Goal: Transaction & Acquisition: Purchase product/service

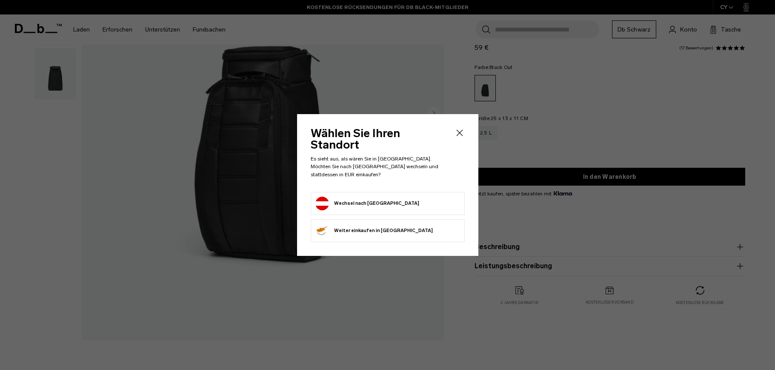
click at [378, 197] on button "Wechsel nach [GEOGRAPHIC_DATA]" at bounding box center [367, 204] width 104 height 14
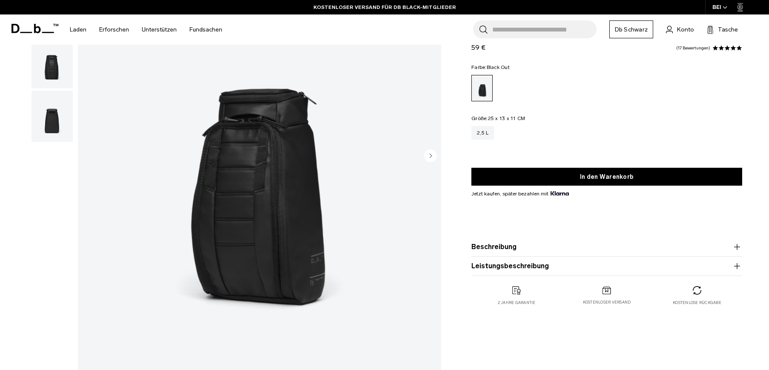
click at [509, 246] on font "Beschreibung" at bounding box center [493, 247] width 45 height 8
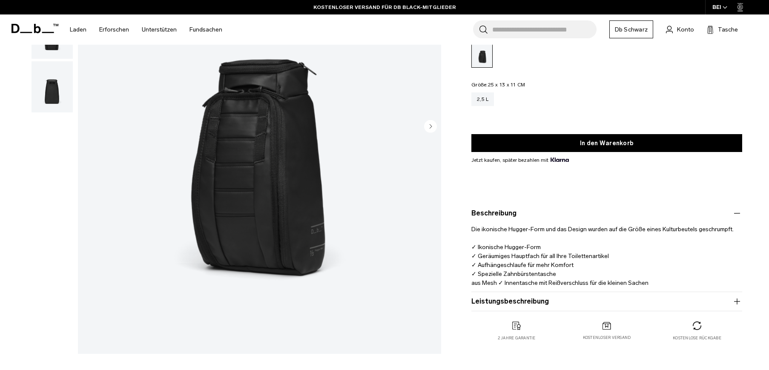
scroll to position [170, 0]
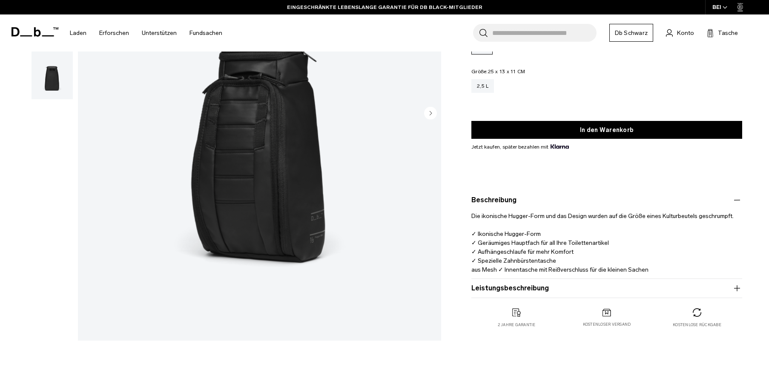
click at [683, 288] on button "Leistungsbeschreibung" at bounding box center [606, 288] width 271 height 10
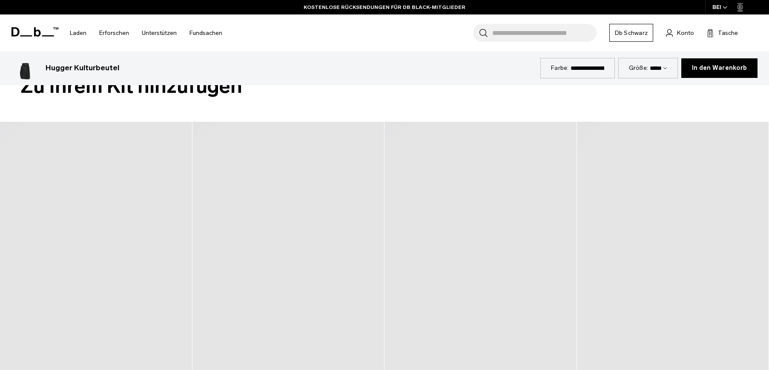
scroll to position [1915, 0]
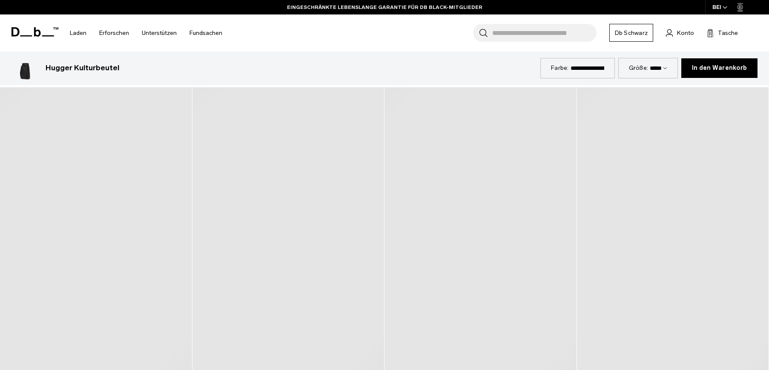
click at [44, 196] on div at bounding box center [96, 247] width 192 height 320
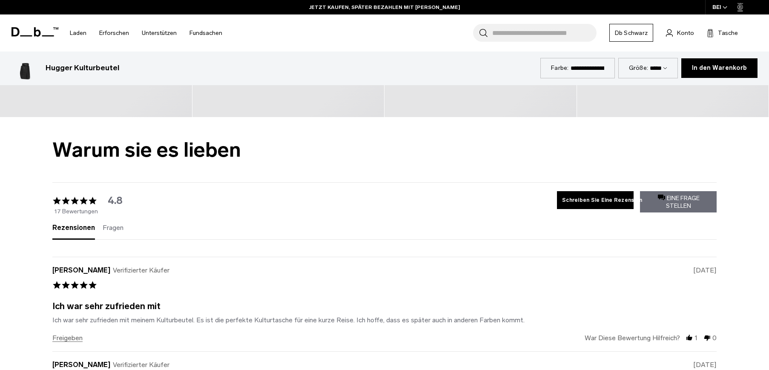
scroll to position [2213, 0]
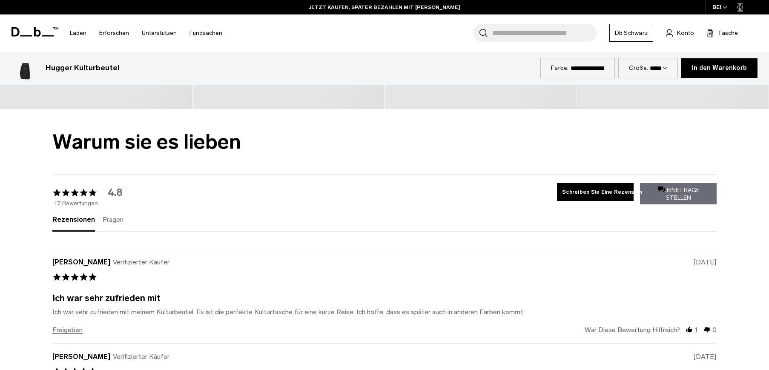
click at [78, 214] on div "Rezensionen (17) Fragen (0) write a review ask a question" at bounding box center [384, 220] width 664 height 24
click at [80, 218] on span "Rezensionen" at bounding box center [73, 219] width 43 height 8
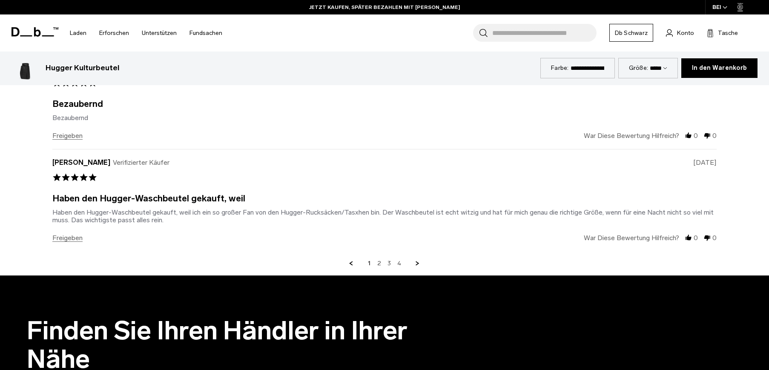
scroll to position [2681, 0]
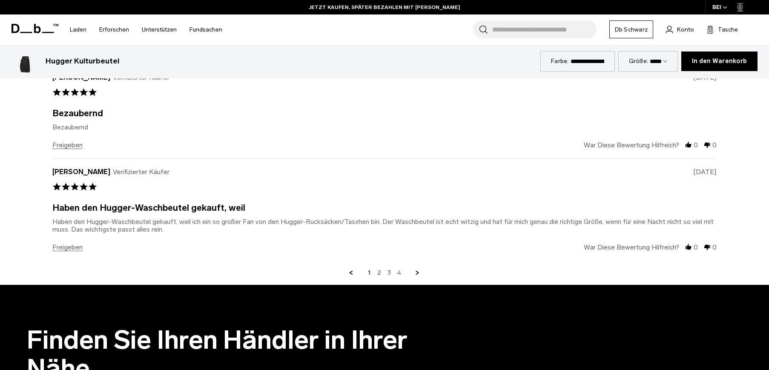
click at [415, 270] on link "Nächste Seite" at bounding box center [418, 273] width 8 height 8
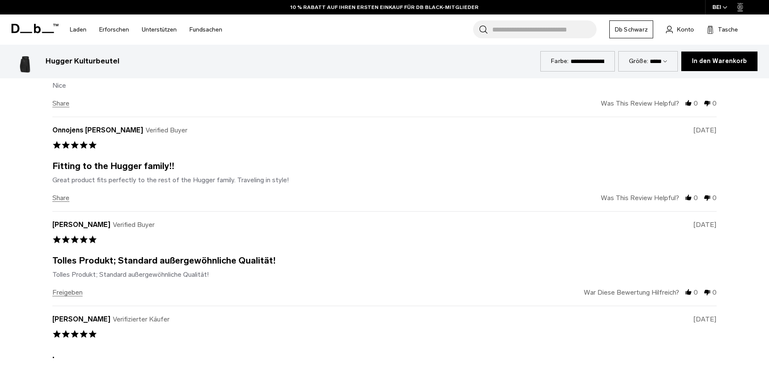
scroll to position [2429, 0]
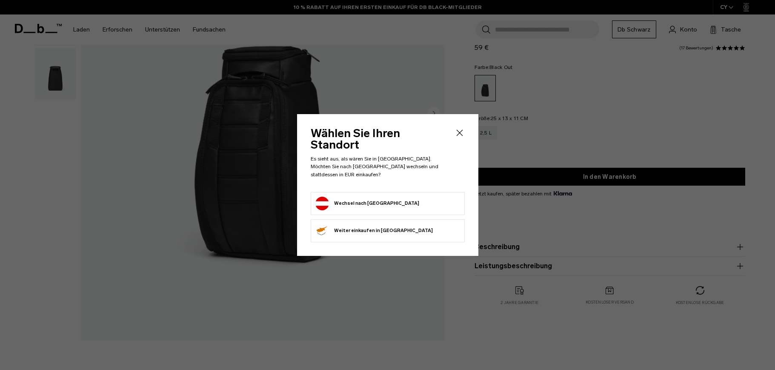
click at [187, 314] on div at bounding box center [387, 185] width 775 height 370
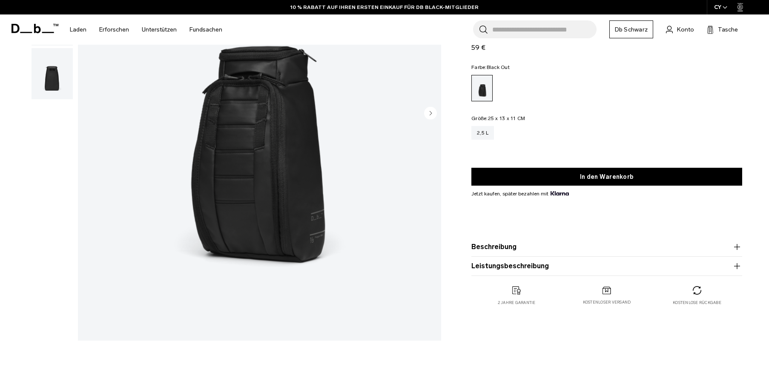
click at [428, 113] on circle "Nächste Folie" at bounding box center [430, 112] width 13 height 13
